Goal: Submit feedback/report problem

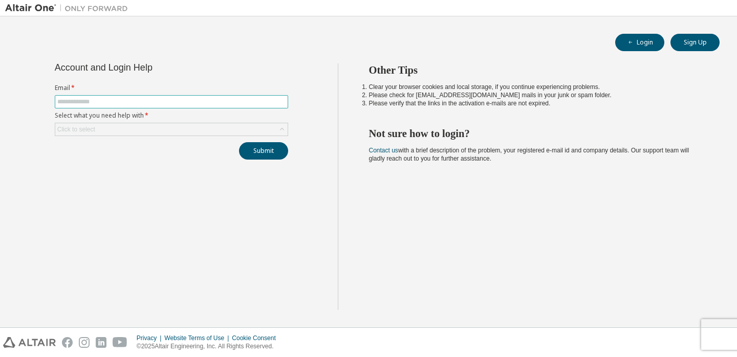
click at [64, 96] on span at bounding box center [172, 101] width 234 height 13
click at [69, 104] on input "text" at bounding box center [171, 102] width 228 height 8
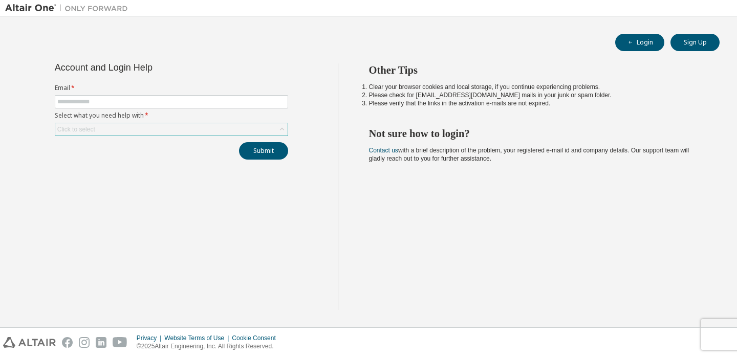
click at [75, 122] on form "Email * Select what you need help with * Click to select" at bounding box center [172, 110] width 234 height 52
click at [76, 126] on div "Click to select" at bounding box center [76, 129] width 38 height 8
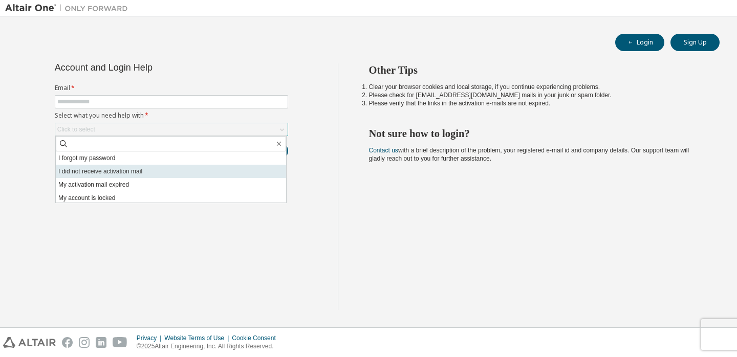
click at [81, 169] on li "I did not receive activation mail" at bounding box center [171, 171] width 230 height 13
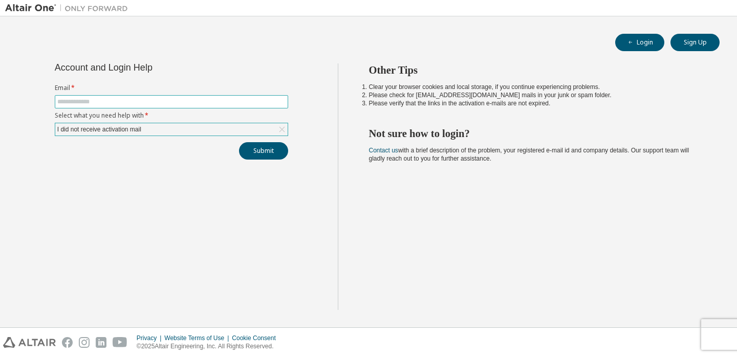
click at [90, 108] on span at bounding box center [172, 101] width 234 height 13
click at [87, 101] on input "text" at bounding box center [171, 102] width 228 height 8
type input "**********"
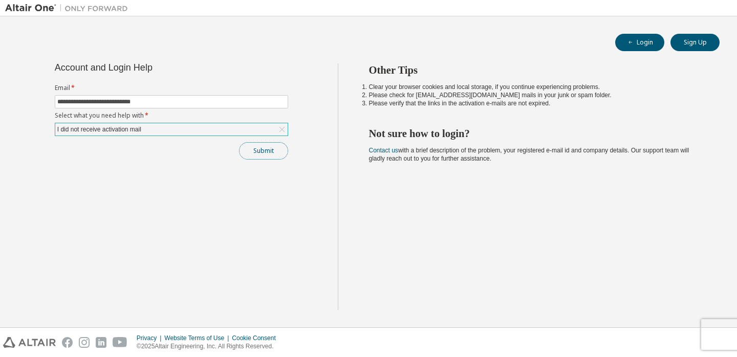
click at [260, 153] on button "Submit" at bounding box center [263, 150] width 49 height 17
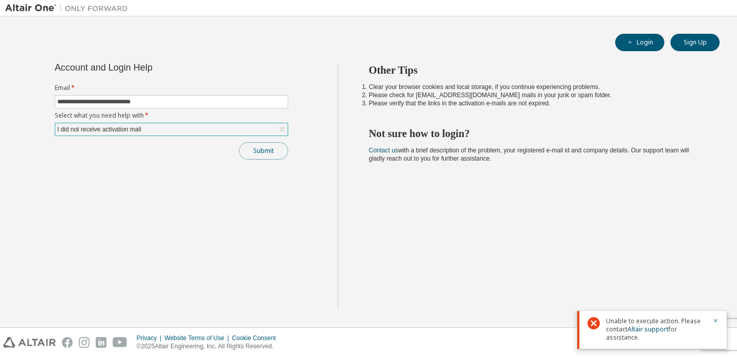
click at [260, 153] on button "Submit" at bounding box center [263, 150] width 49 height 17
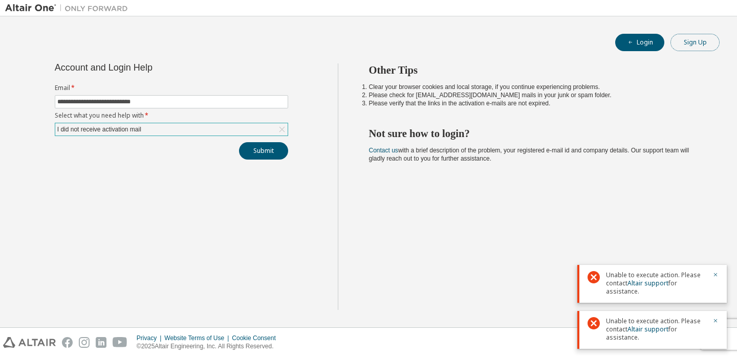
click at [691, 42] on button "Sign Up" at bounding box center [695, 42] width 49 height 17
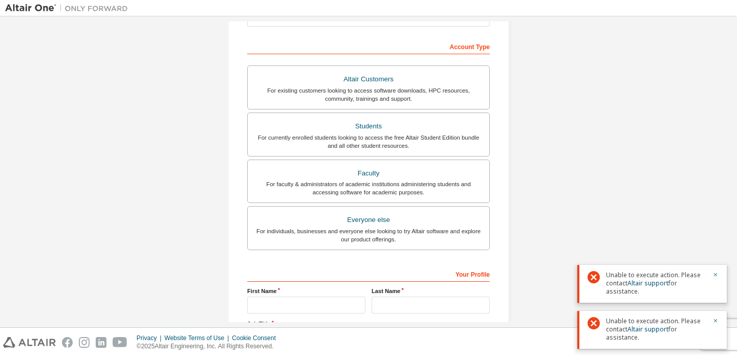
scroll to position [147, 0]
click at [364, 145] on div "For currently enrolled students looking to access the free Altair Student Editi…" at bounding box center [368, 141] width 229 height 16
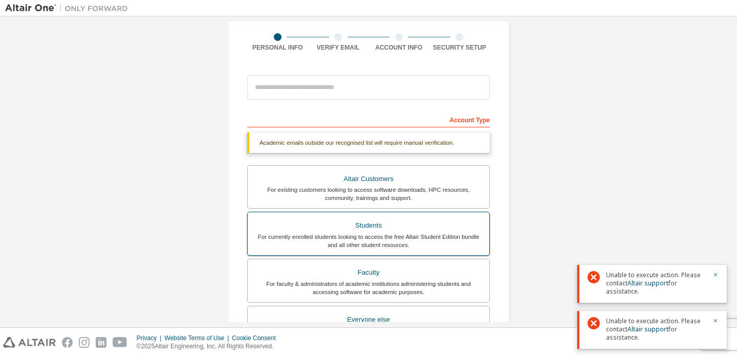
scroll to position [72, 0]
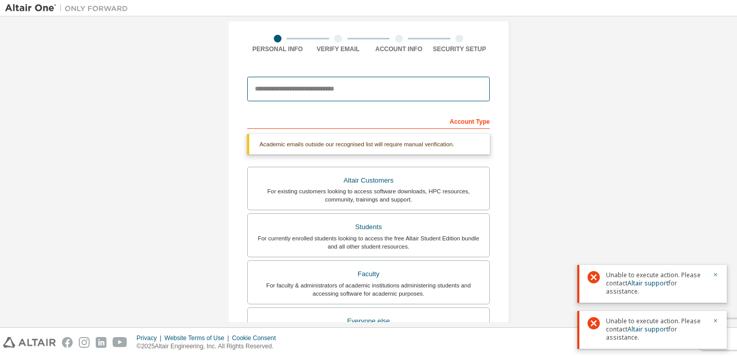
click at [330, 95] on input "email" at bounding box center [368, 89] width 243 height 25
type input "**********"
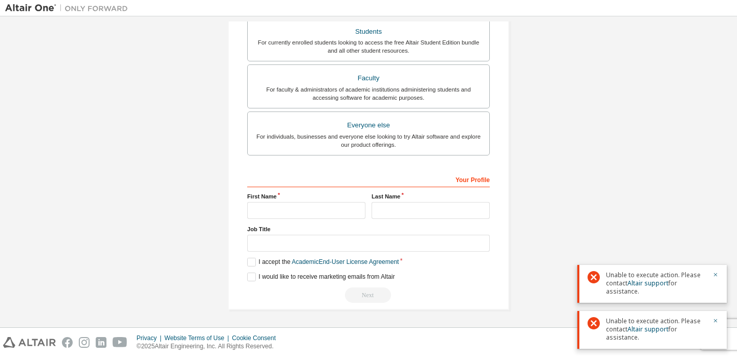
scroll to position [0, 0]
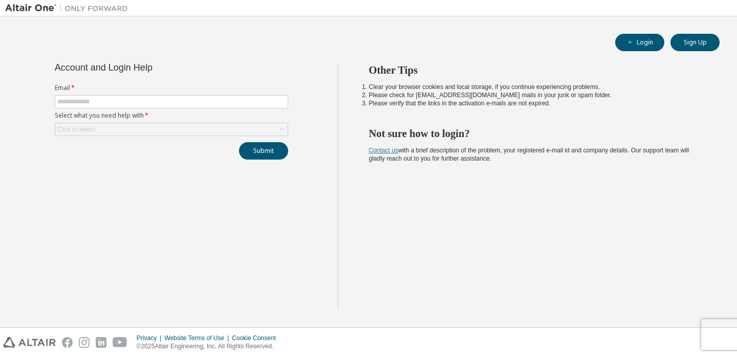
click at [389, 152] on link "Contact us" at bounding box center [383, 150] width 29 height 7
